Goal: Understand process/instructions: Learn how to perform a task or action

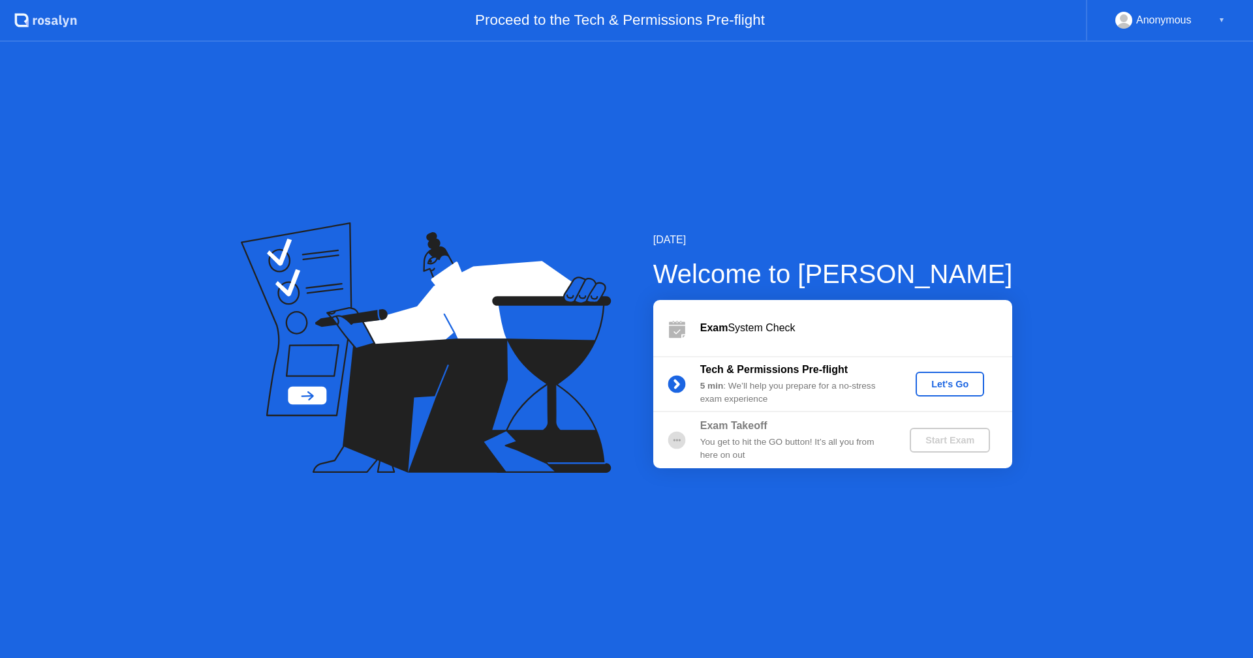
drag, startPoint x: 0, startPoint y: 0, endPoint x: 942, endPoint y: 380, distance: 1016.0
click at [942, 380] on div "Let's Go" at bounding box center [950, 384] width 58 height 10
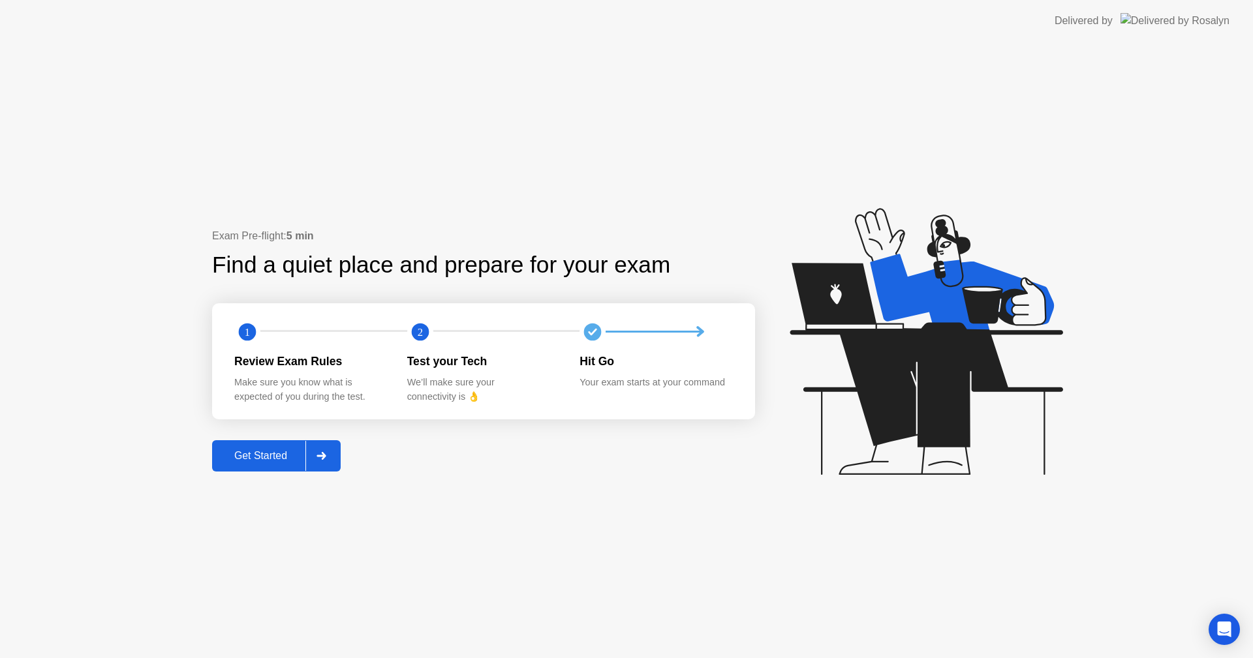
click at [284, 466] on button "Get Started" at bounding box center [276, 455] width 129 height 31
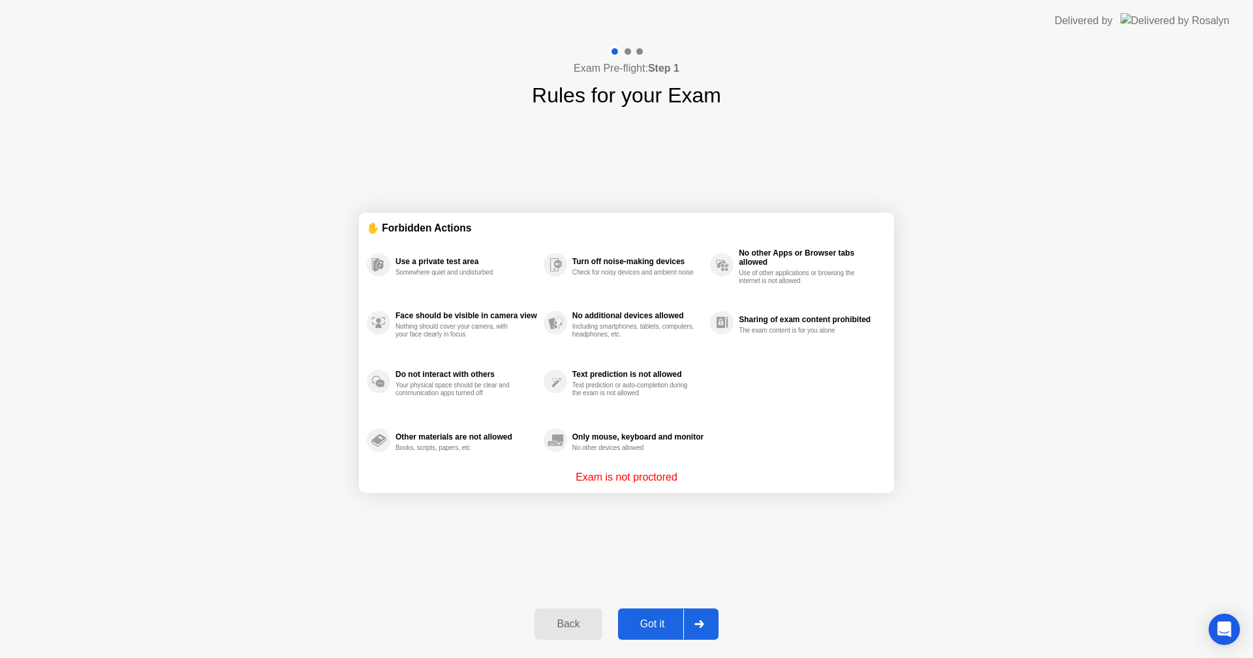
click at [284, 466] on div "Exam Pre-flight: Step 1 Rules for your Exam ✋ Forbidden Actions Use a private t…" at bounding box center [626, 350] width 1253 height 617
click at [700, 619] on div at bounding box center [698, 624] width 31 height 30
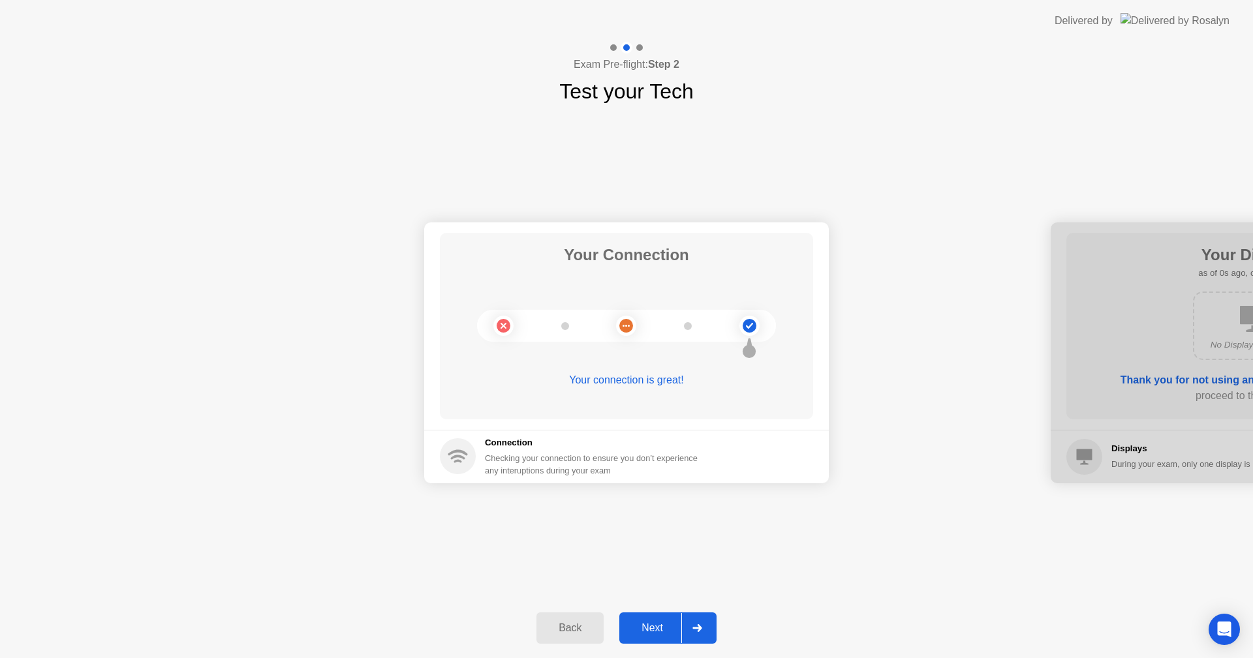
click at [700, 619] on div at bounding box center [696, 628] width 31 height 30
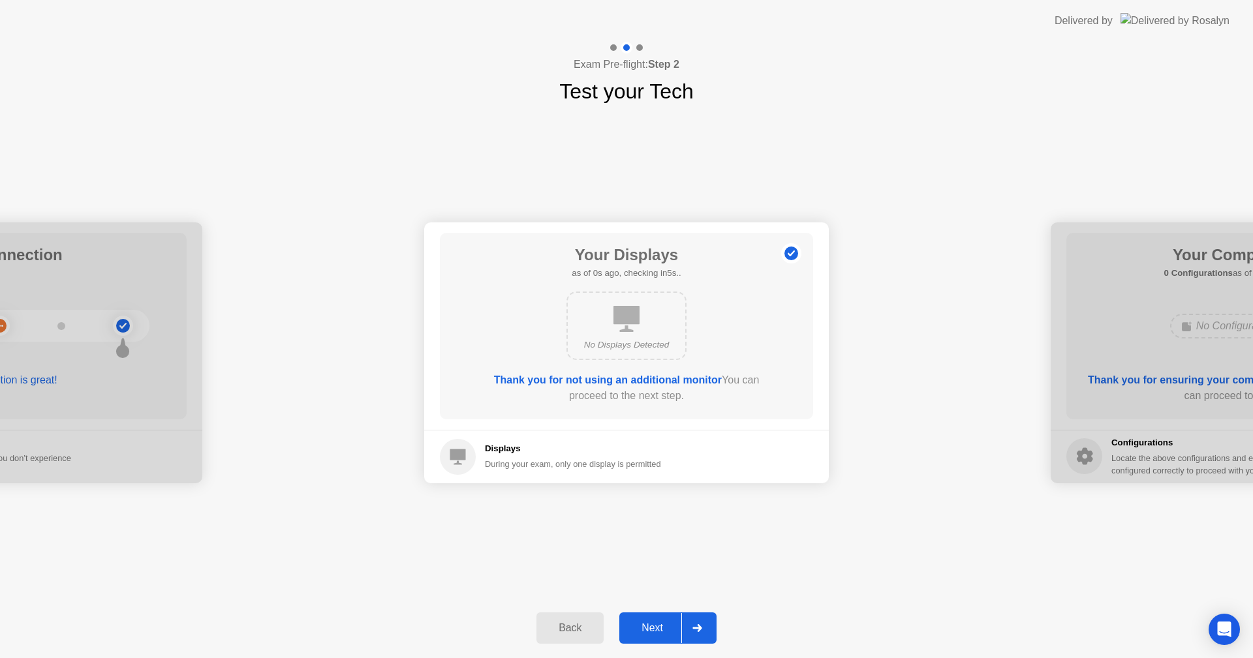
click at [700, 619] on div at bounding box center [696, 628] width 31 height 30
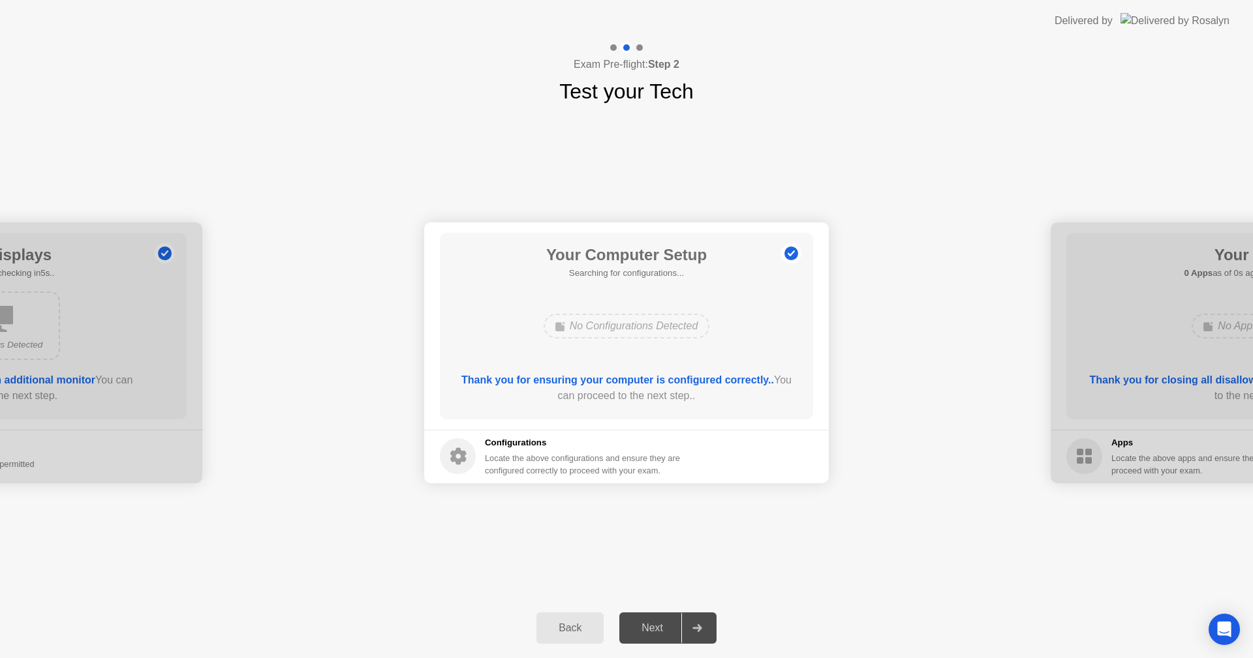
click at [700, 619] on div at bounding box center [696, 628] width 31 height 30
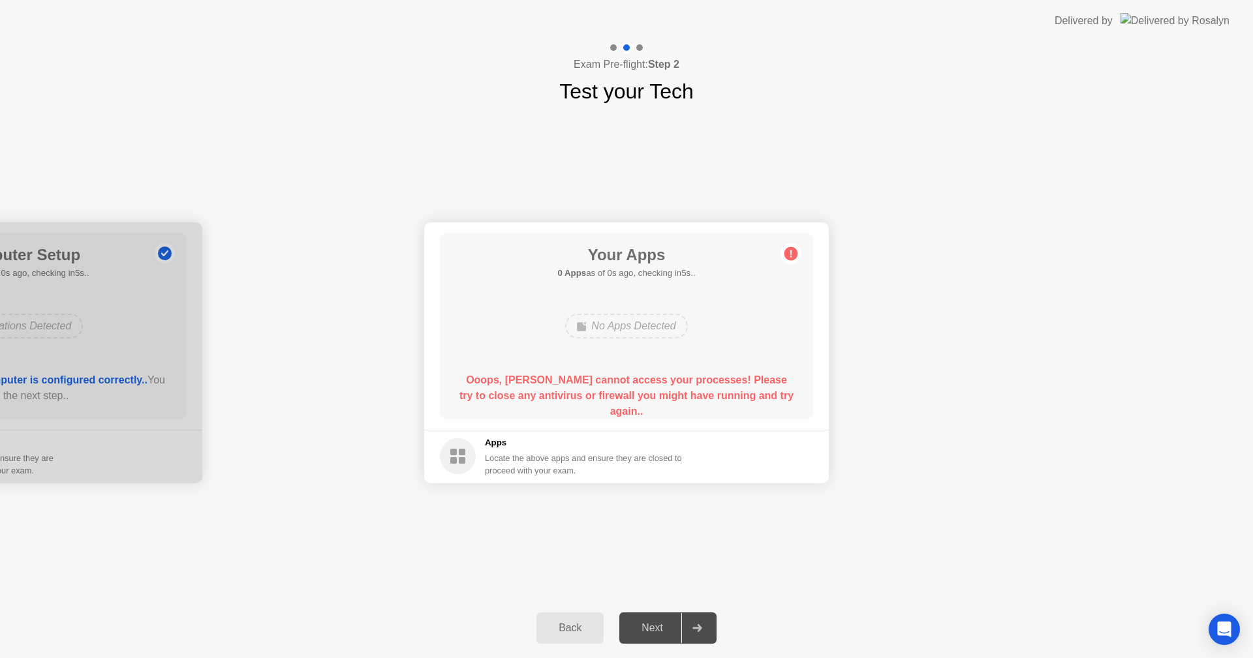
click at [700, 617] on div at bounding box center [696, 628] width 31 height 30
drag, startPoint x: 699, startPoint y: 617, endPoint x: 690, endPoint y: 621, distance: 9.6
drag, startPoint x: 564, startPoint y: 415, endPoint x: 358, endPoint y: 536, distance: 239.2
drag, startPoint x: 375, startPoint y: 500, endPoint x: 842, endPoint y: 240, distance: 534.5
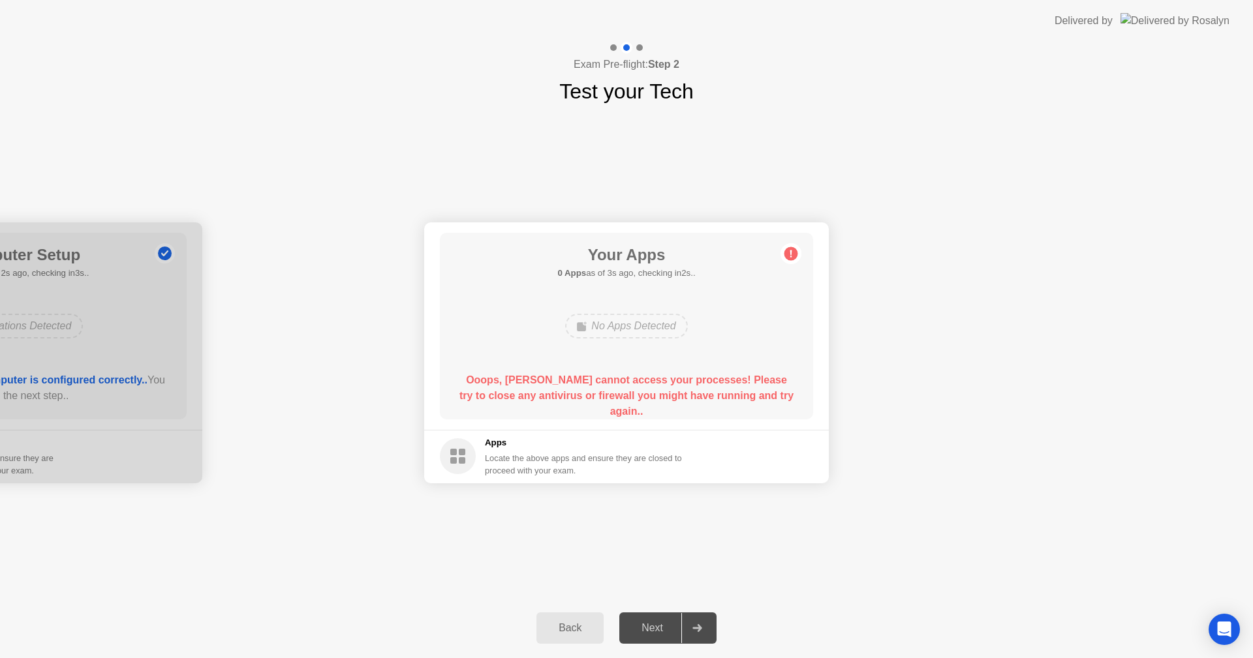
drag, startPoint x: 846, startPoint y: 236, endPoint x: 1118, endPoint y: 226, distance: 271.6
